Goal: Find specific page/section: Find specific page/section

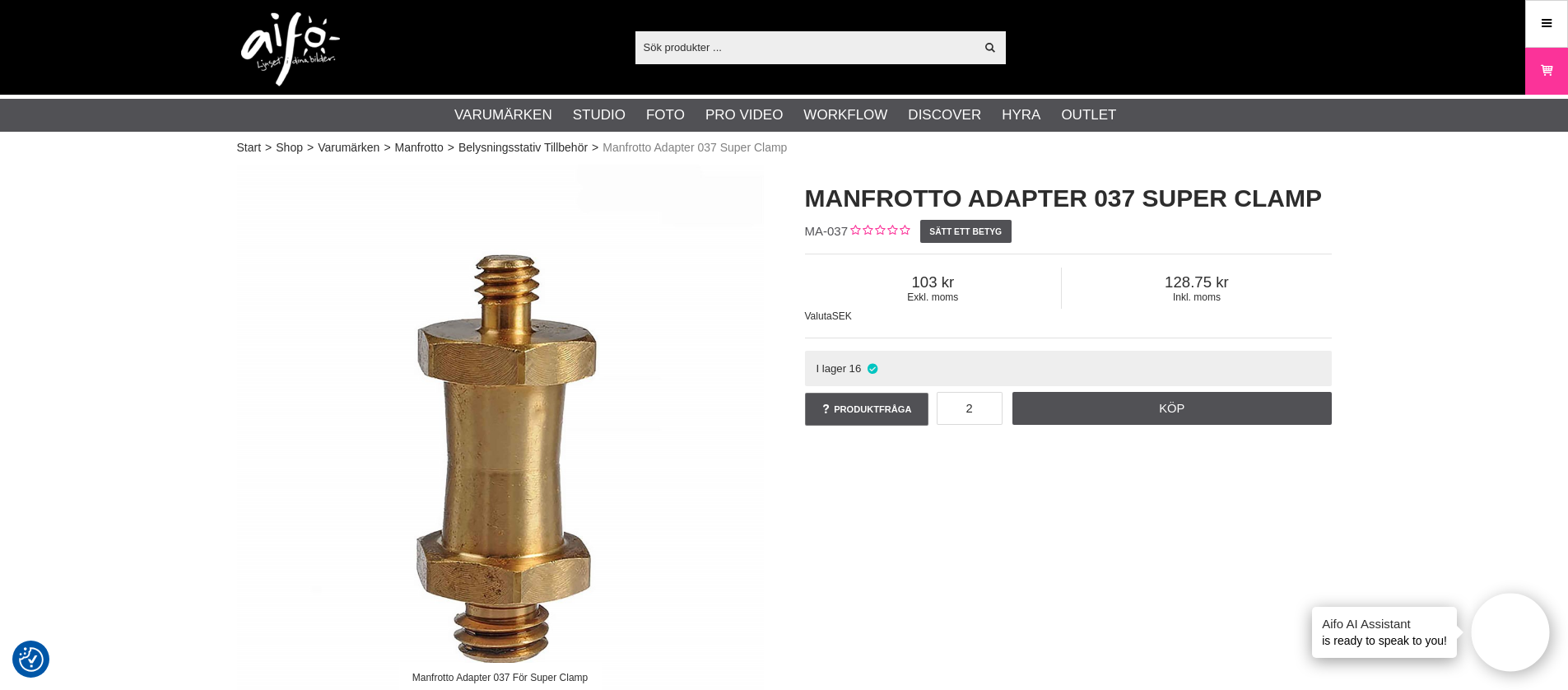
scroll to position [42, 0]
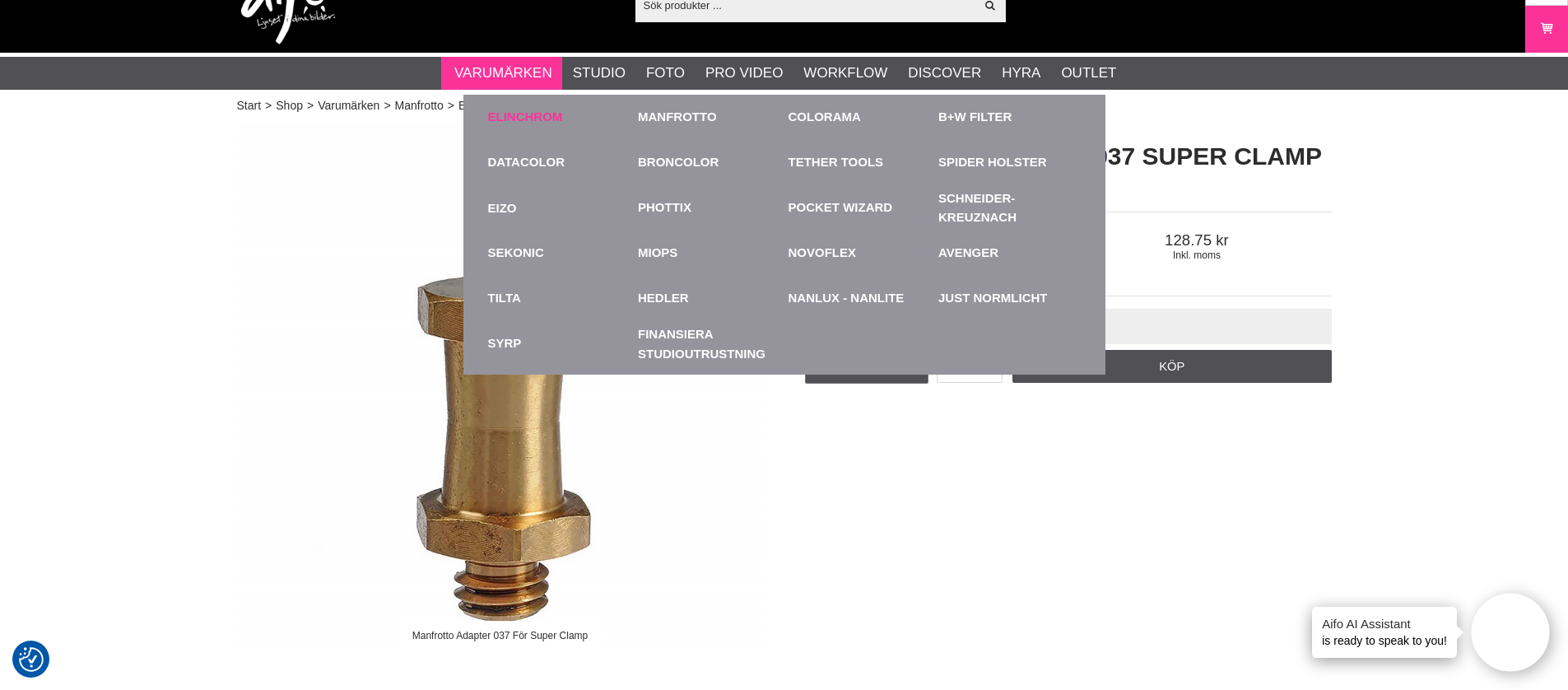
click at [514, 110] on link "Elinchrom" at bounding box center [525, 117] width 75 height 19
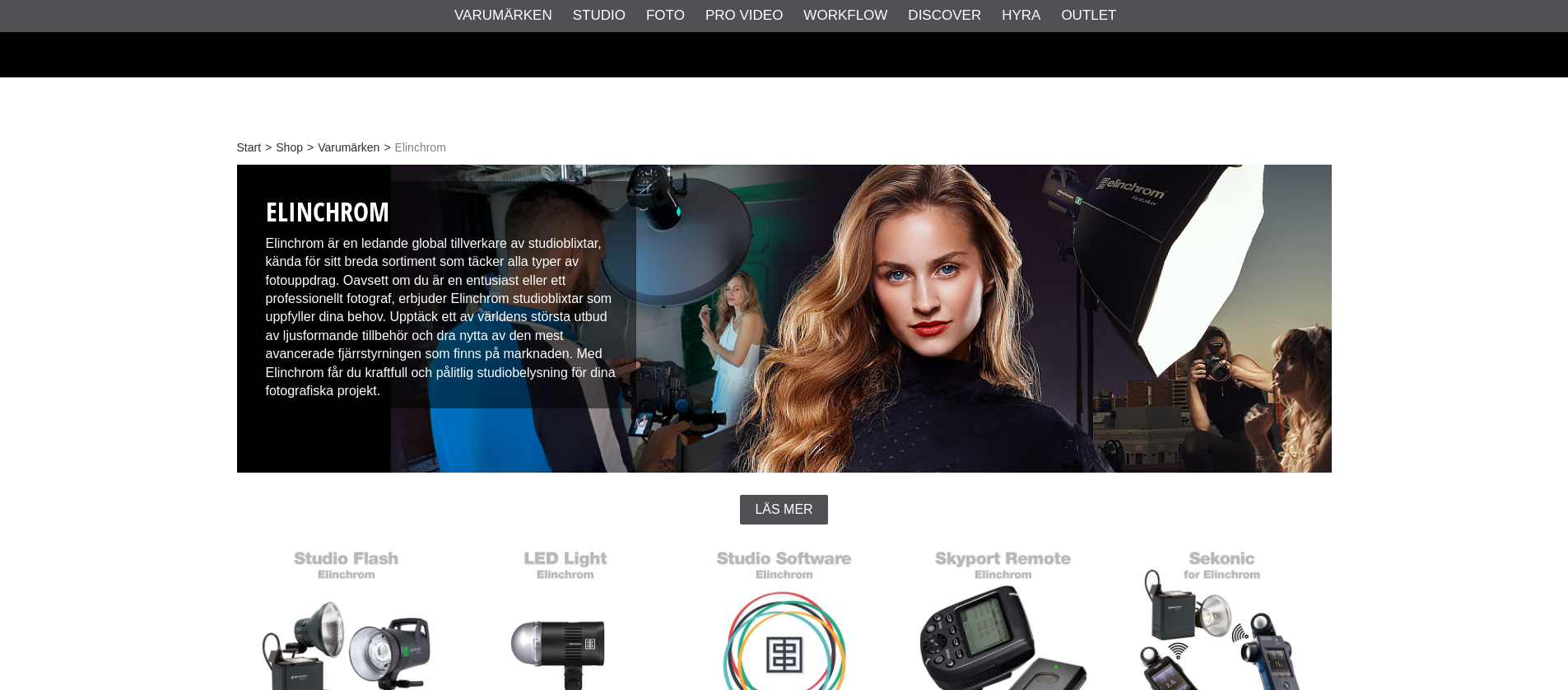
scroll to position [784, 0]
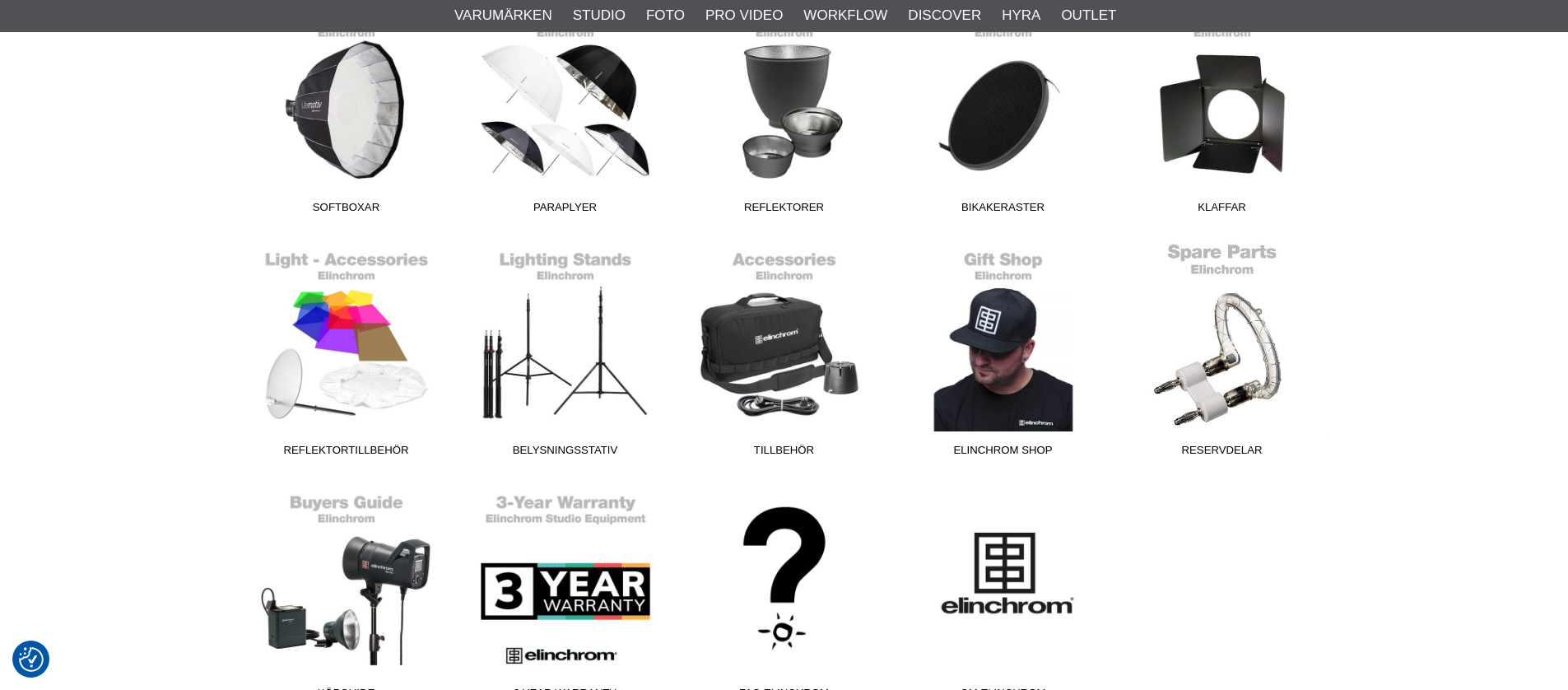
click at [1235, 407] on link "Reservdelar" at bounding box center [1223, 353] width 219 height 223
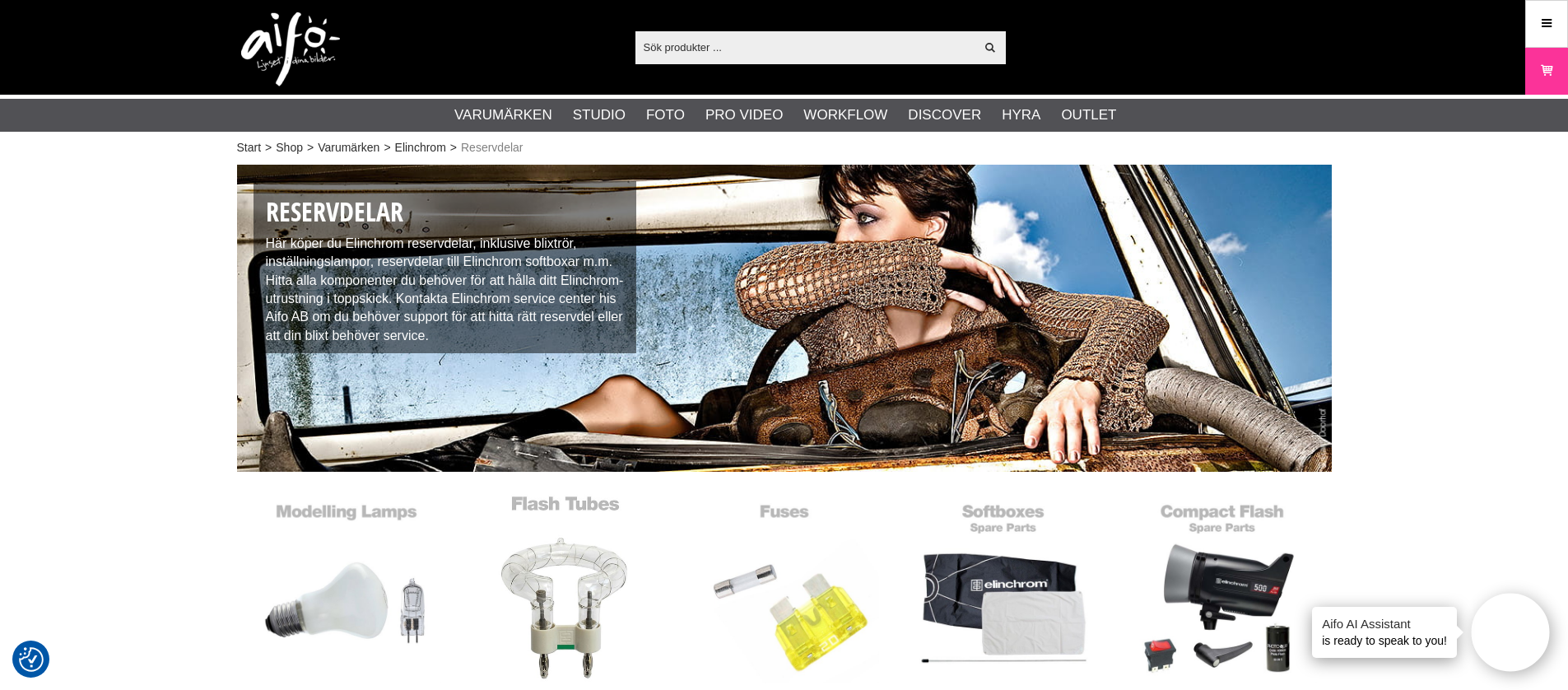
click at [539, 575] on link "Blixtrör" at bounding box center [565, 605] width 219 height 223
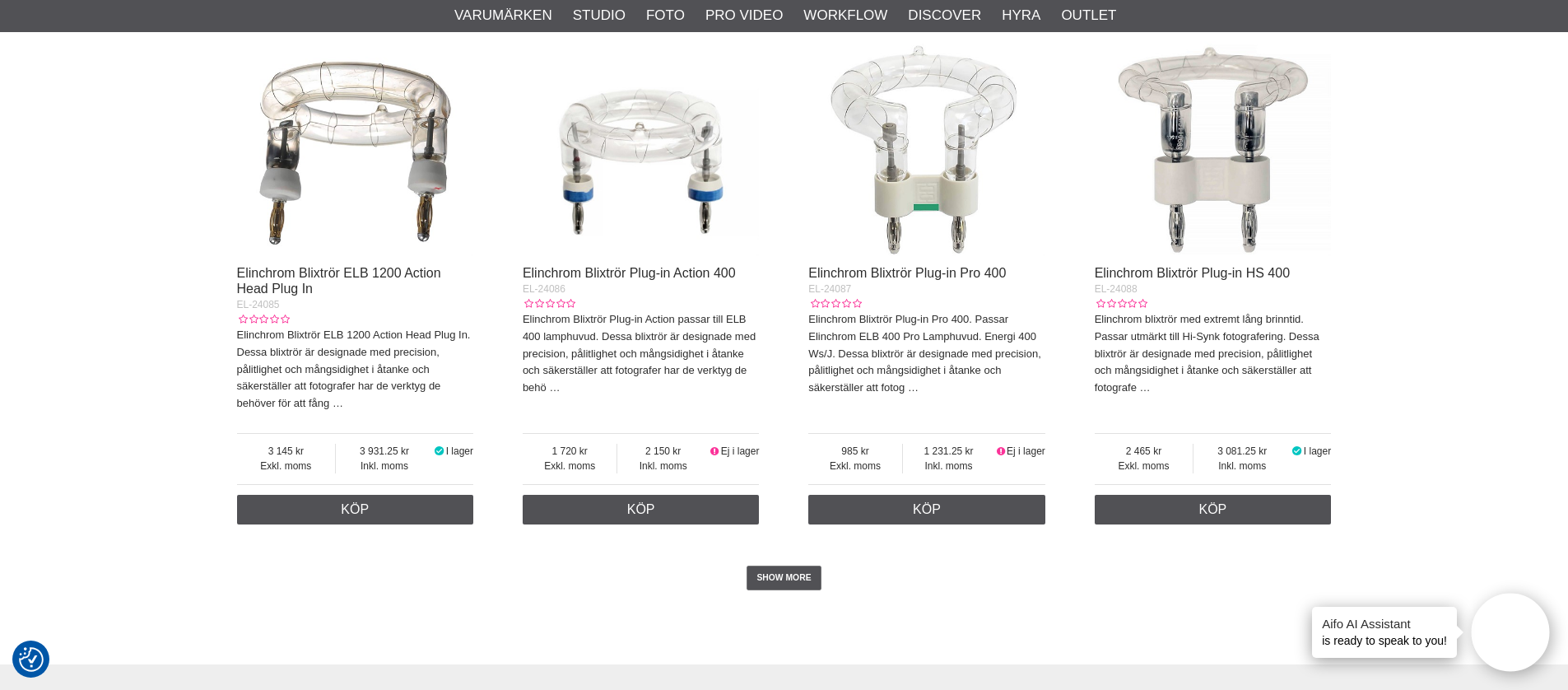
scroll to position [3604, 0]
click at [1239, 226] on img at bounding box center [1214, 138] width 237 height 237
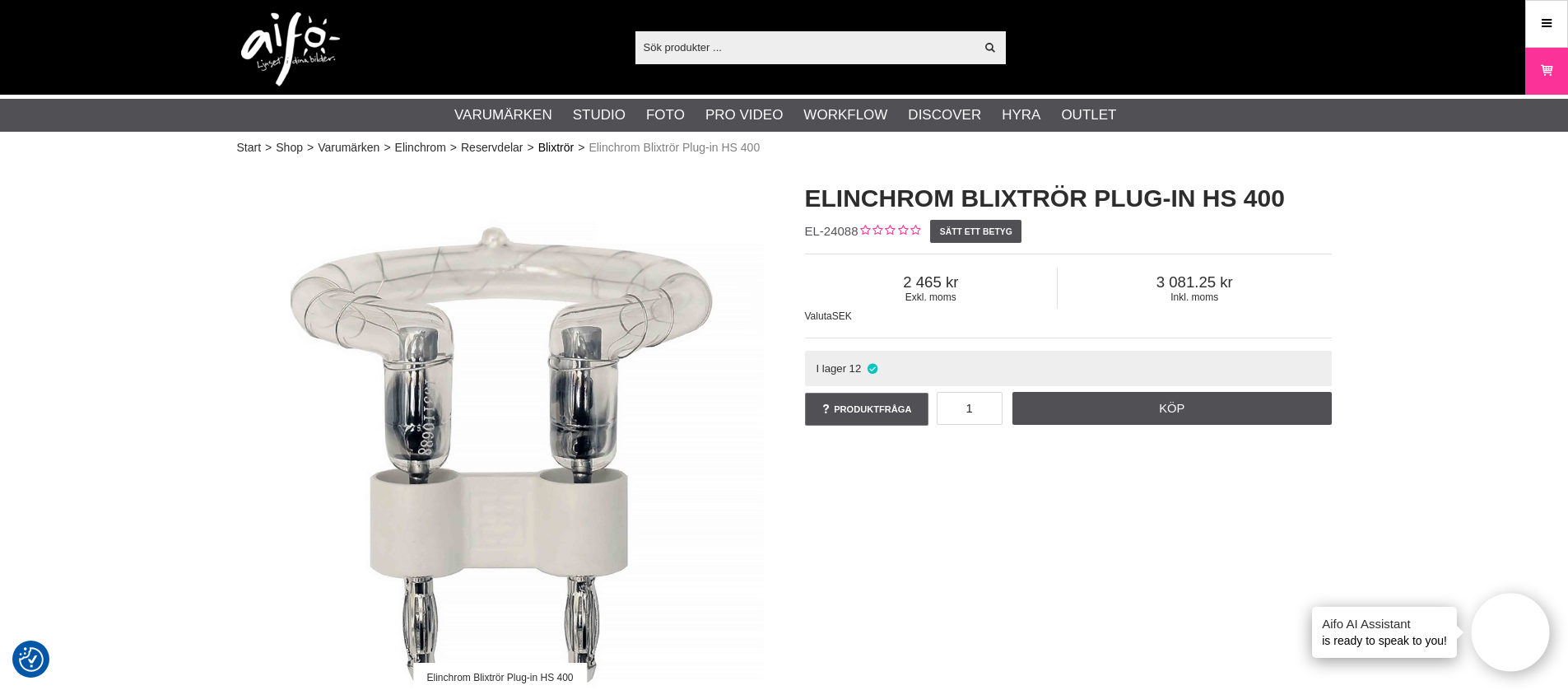
click at [568, 146] on link "Blixtrör" at bounding box center [557, 147] width 37 height 17
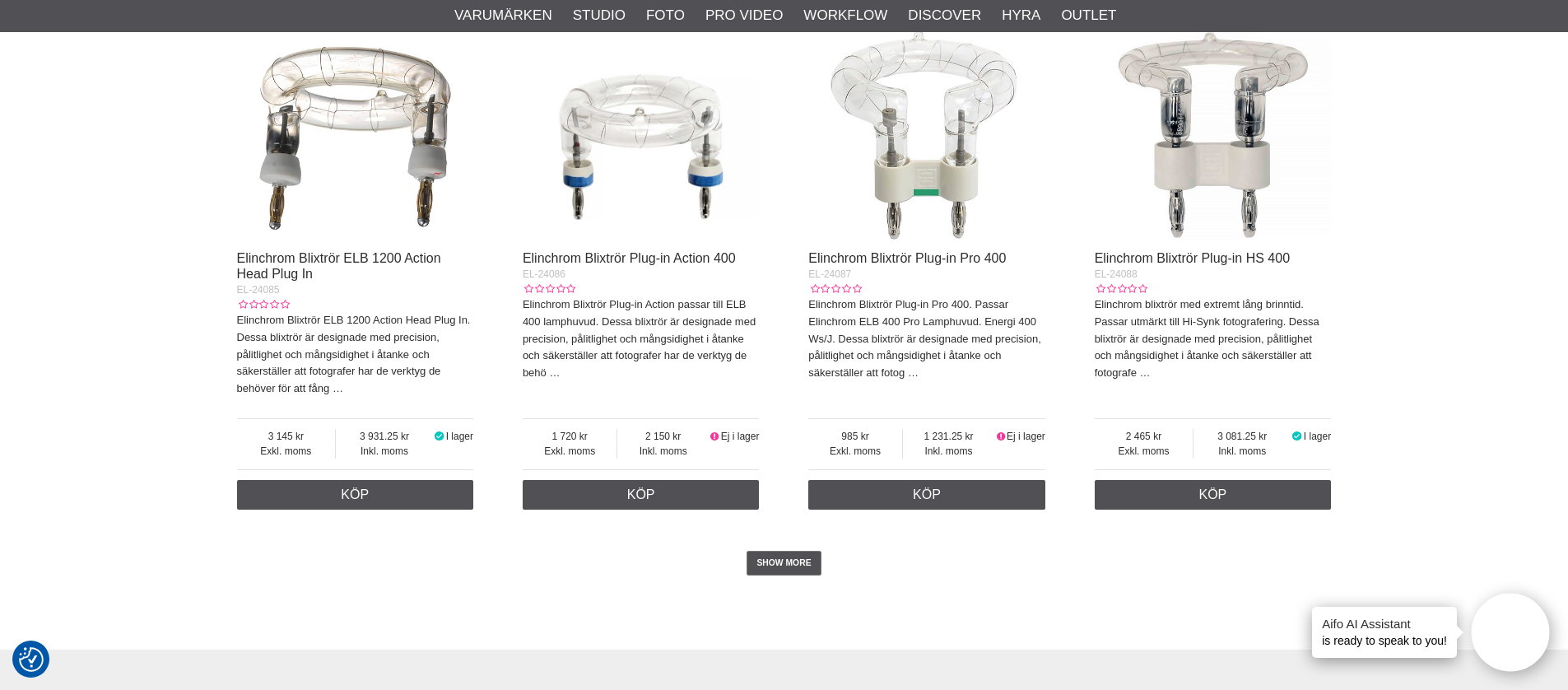
scroll to position [3617, 0]
